Goal: Task Accomplishment & Management: Manage account settings

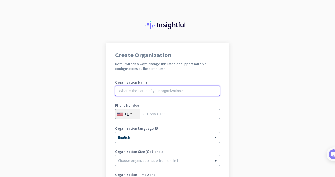
click at [169, 93] on input "text" at bounding box center [167, 91] width 105 height 11
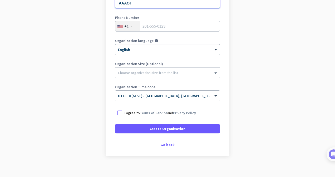
scroll to position [93, 0]
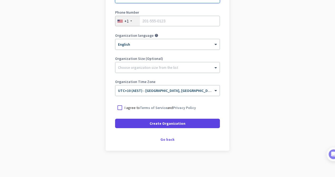
type input "AAAOT"
click at [146, 124] on span at bounding box center [167, 123] width 105 height 13
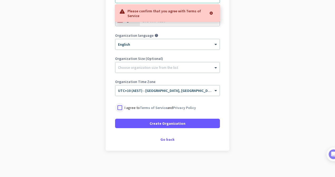
click at [117, 108] on div at bounding box center [119, 107] width 9 height 9
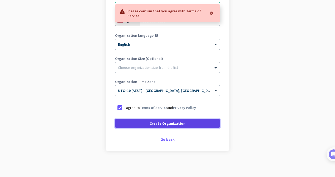
click at [140, 118] on span at bounding box center [167, 123] width 105 height 13
click at [154, 123] on span "Create Organization" at bounding box center [167, 123] width 36 height 5
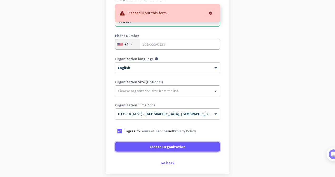
scroll to position [41, 0]
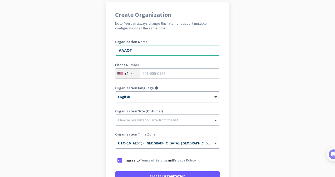
click at [253, 91] on app-onboarding-organization "Create Organization Note: You can always change this later, or support multiple…" at bounding box center [167, 116] width 335 height 228
click at [131, 75] on div "+1" at bounding box center [127, 74] width 24 height 10
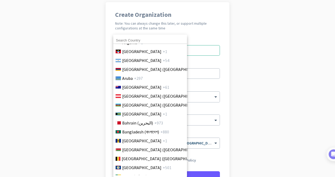
scroll to position [105, 0]
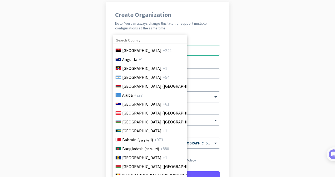
click at [132, 103] on span "[GEOGRAPHIC_DATA]" at bounding box center [141, 104] width 39 height 6
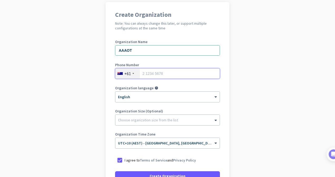
click at [153, 75] on input "tel" at bounding box center [167, 73] width 105 height 11
type input "0403909364"
click at [158, 119] on div at bounding box center [167, 118] width 104 height 5
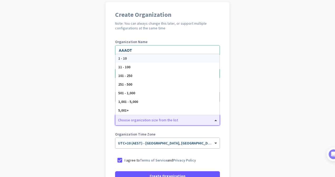
click at [158, 119] on div at bounding box center [167, 118] width 104 height 5
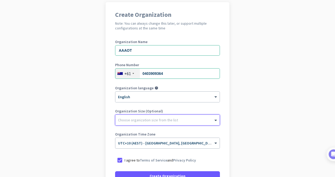
scroll to position [93, 0]
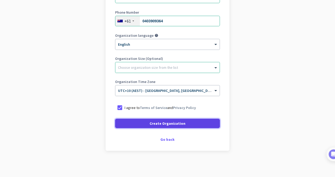
click at [164, 125] on span "Create Organization" at bounding box center [167, 123] width 36 height 5
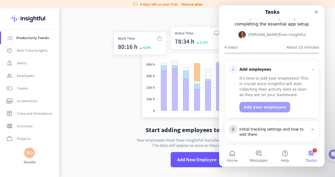
scroll to position [73, 0]
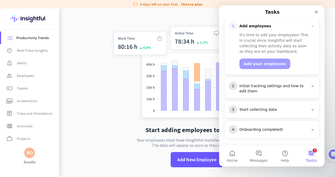
click at [314, 157] on button "1 Tasks" at bounding box center [311, 156] width 26 height 21
click at [312, 153] on button "1 Tasks" at bounding box center [311, 156] width 26 height 21
click at [315, 12] on icon "Close" at bounding box center [316, 12] width 3 height 3
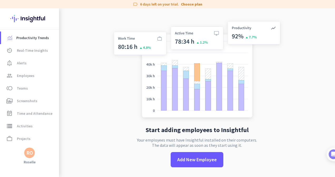
scroll to position [0, 0]
click at [21, 53] on span "Real-Time Insights" at bounding box center [32, 50] width 31 height 6
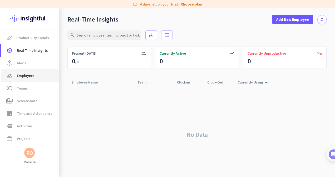
click at [31, 76] on span "Employees" at bounding box center [26, 76] width 18 height 6
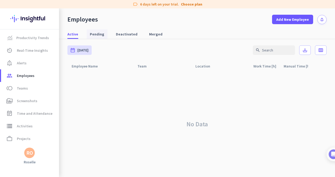
click at [97, 34] on span "Pending" at bounding box center [97, 34] width 14 height 5
click at [121, 36] on span "Deactivated" at bounding box center [127, 34] width 22 height 5
click at [155, 32] on span "Merged" at bounding box center [155, 34] width 13 height 5
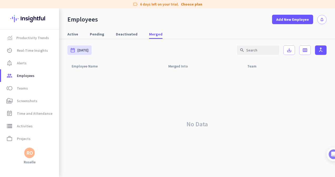
click at [31, 155] on div "RO" at bounding box center [29, 152] width 7 height 5
click at [64, 115] on span "Personal Settings" at bounding box center [58, 114] width 32 height 5
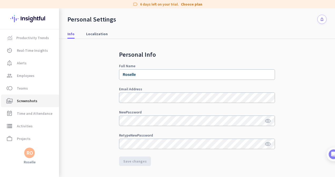
click at [21, 104] on span "Screenshots" at bounding box center [27, 101] width 21 height 6
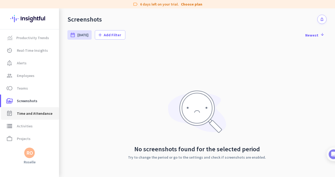
click at [29, 111] on span "Time and Attendance" at bounding box center [35, 114] width 36 height 6
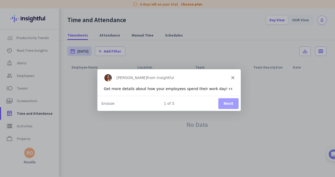
click at [284, 118] on div "Product tour overlay" at bounding box center [167, 88] width 335 height 177
click at [230, 75] on div "[PERSON_NAME] from Insightful" at bounding box center [168, 77] width 143 height 17
click at [232, 78] on polygon "Close" at bounding box center [232, 77] width 3 height 3
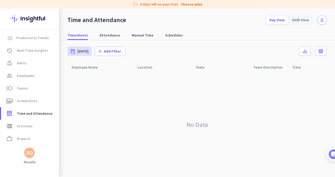
click at [30, 154] on div "RO" at bounding box center [29, 152] width 7 height 5
click at [58, 145] on span "Sign out" at bounding box center [58, 143] width 32 height 5
